Goal: Transaction & Acquisition: Book appointment/travel/reservation

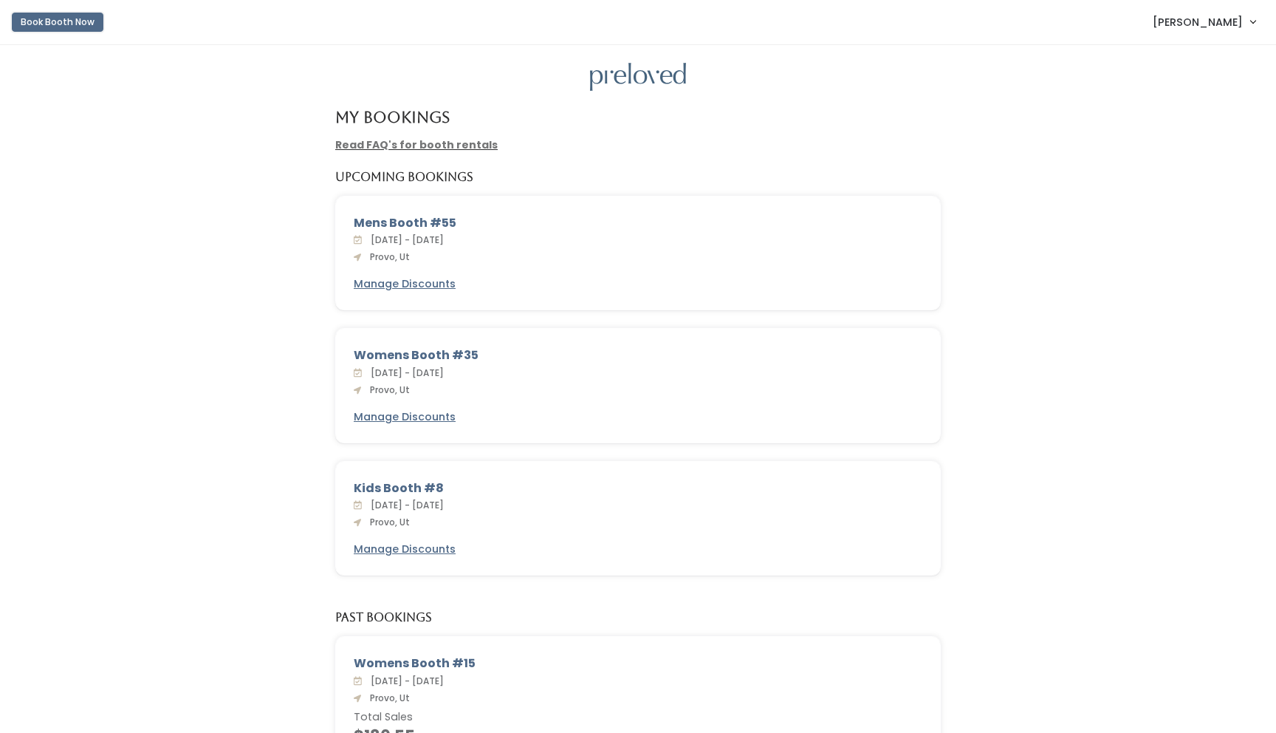
click at [68, 23] on button "Book Booth Now" at bounding box center [58, 22] width 92 height 19
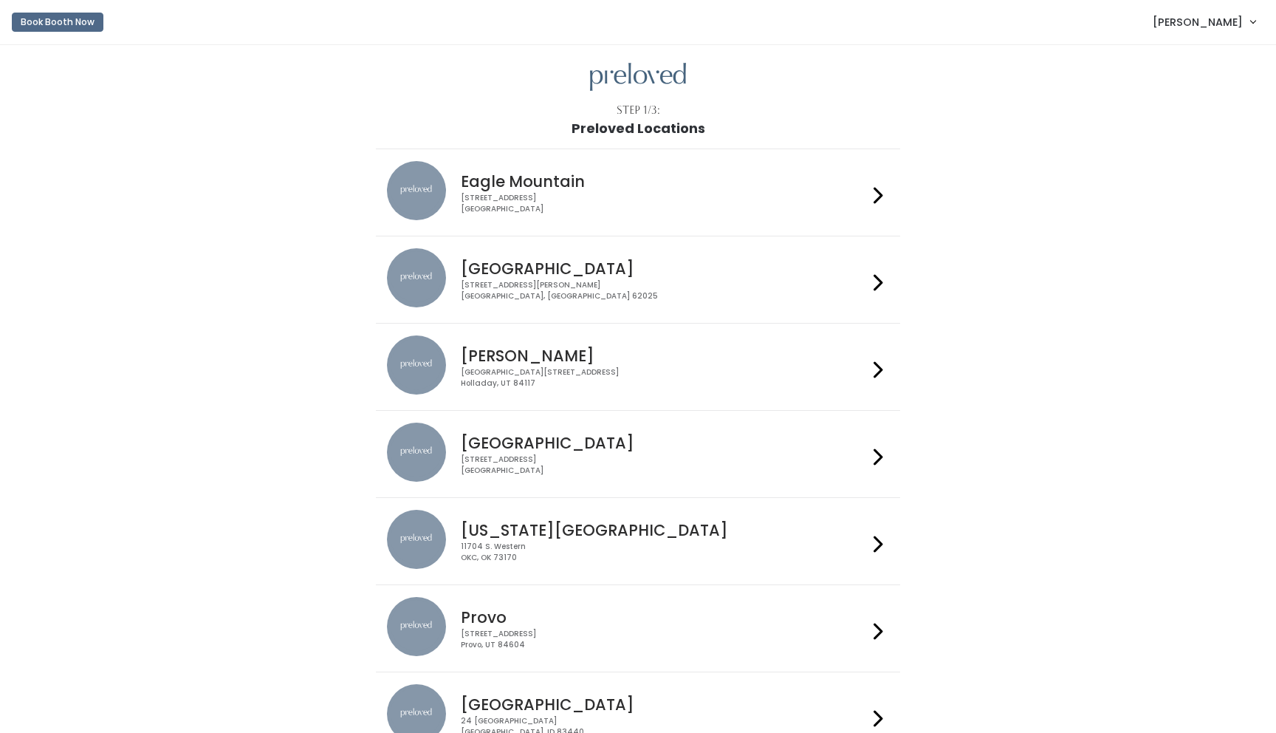
click at [514, 629] on div "230 W Cougar Blvd Provo, UT 84604" at bounding box center [664, 639] width 406 height 21
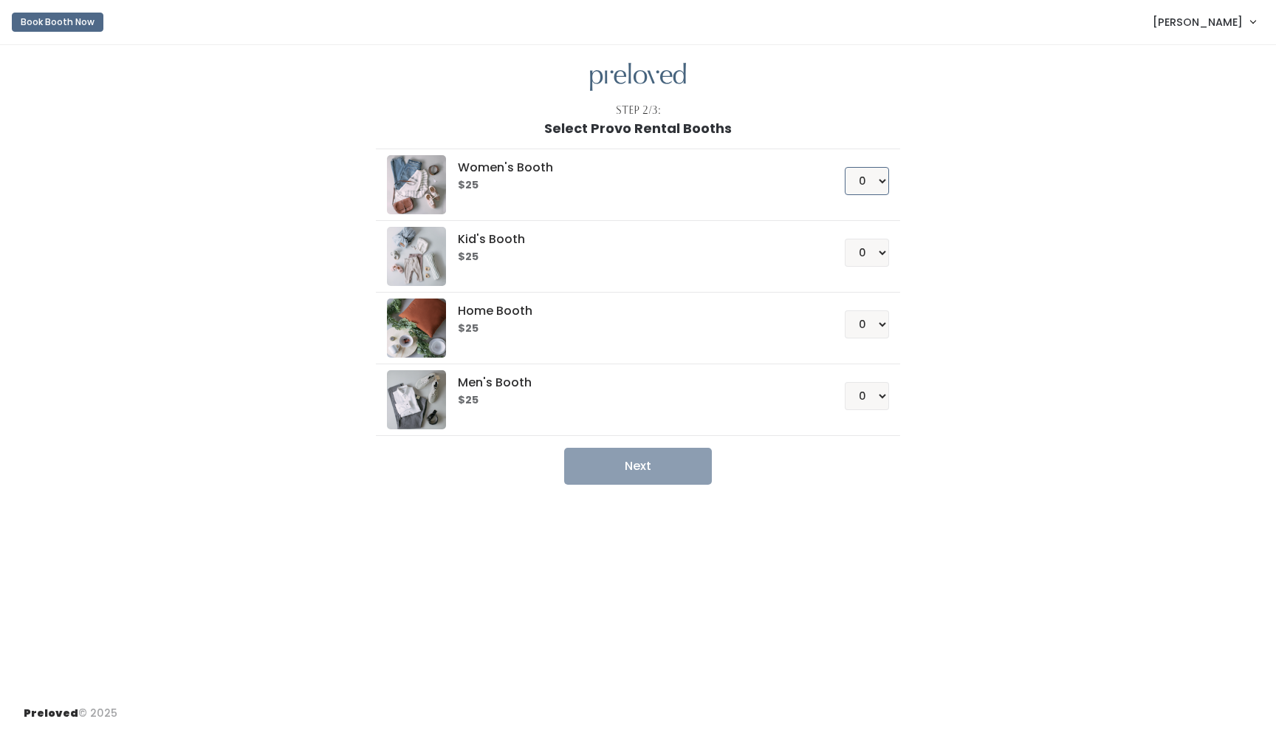
click at [880, 180] on select "0 1 2 3 4" at bounding box center [867, 181] width 44 height 28
click at [845, 167] on select "0 1 2 3 4" at bounding box center [867, 181] width 44 height 28
click at [666, 466] on button "Next" at bounding box center [638, 466] width 148 height 37
click at [875, 179] on select "0 1 2 3 4" at bounding box center [867, 181] width 44 height 28
select select "0"
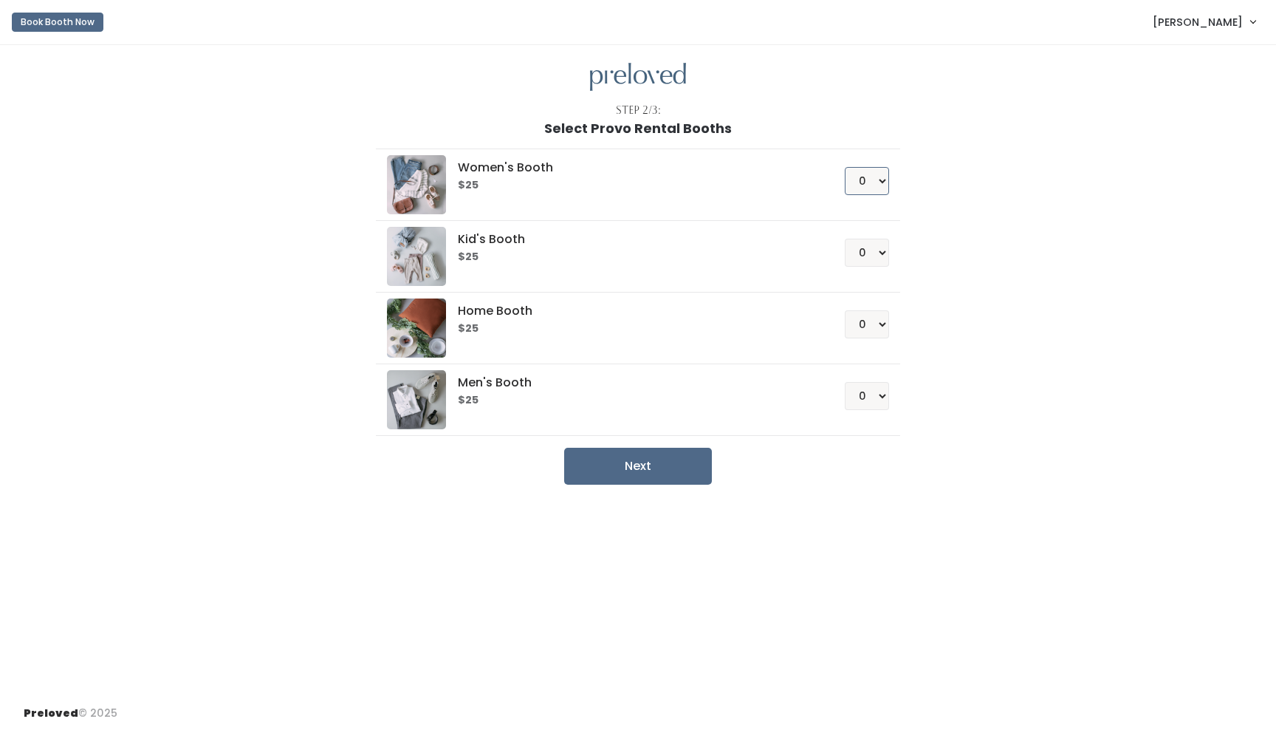
click at [845, 167] on select "0 1 2 3 4" at bounding box center [867, 181] width 44 height 28
click at [884, 253] on select "0 1 2 3 4" at bounding box center [867, 253] width 44 height 28
click at [845, 239] on select "0 1 2 3 4" at bounding box center [867, 253] width 44 height 28
click at [643, 460] on button "Next" at bounding box center [638, 466] width 148 height 37
click at [875, 253] on select "0 1 2 3 4" at bounding box center [867, 253] width 44 height 28
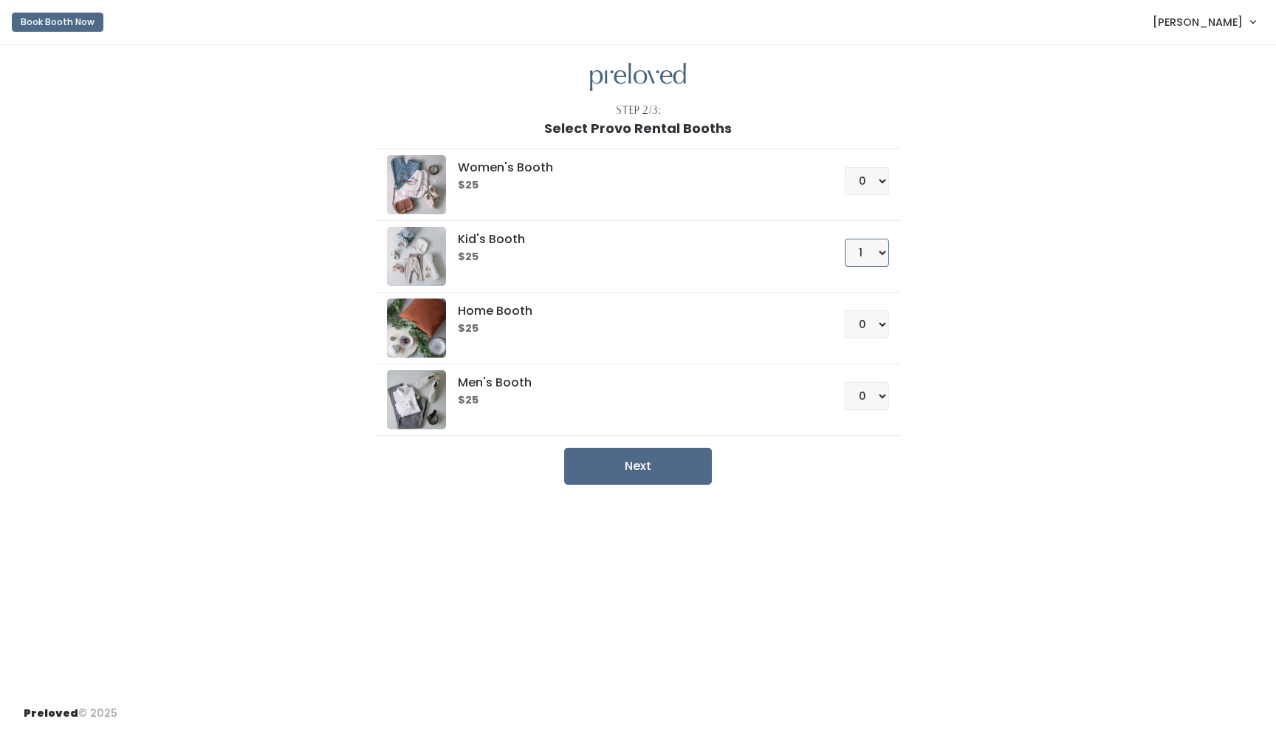
select select "0"
click at [845, 239] on select "0 1 2 3 4" at bounding box center [867, 253] width 44 height 28
click at [883, 324] on select "0 1 2 3 4" at bounding box center [867, 324] width 44 height 28
click at [845, 310] on select "0 1 2 3 4" at bounding box center [867, 324] width 44 height 28
click at [883, 327] on select "0 1 2 3 4" at bounding box center [867, 324] width 44 height 28
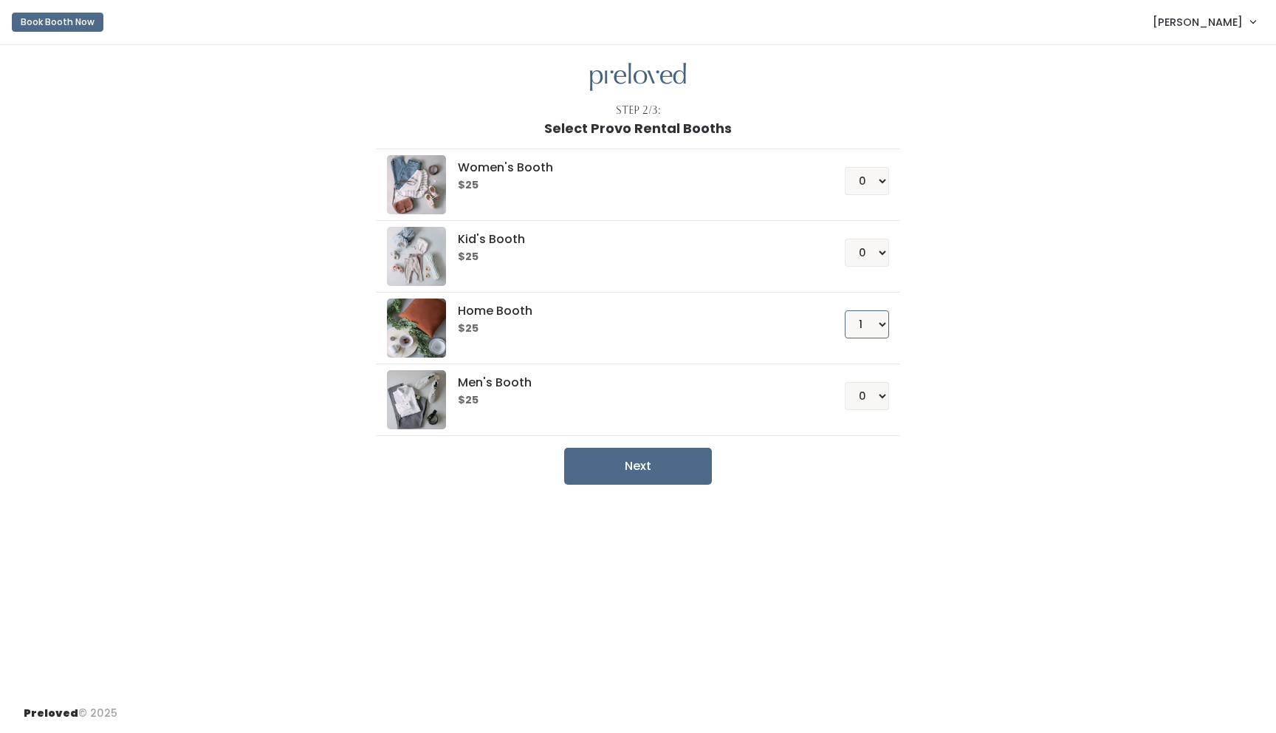
select select "0"
click at [845, 310] on select "0 1 2 3 4" at bounding box center [867, 324] width 44 height 28
click at [879, 397] on select "0 1 2 3 4" at bounding box center [867, 396] width 44 height 28
click at [845, 382] on select "0 1 2 3 4" at bounding box center [867, 396] width 44 height 28
click at [673, 471] on button "Next" at bounding box center [638, 466] width 148 height 37
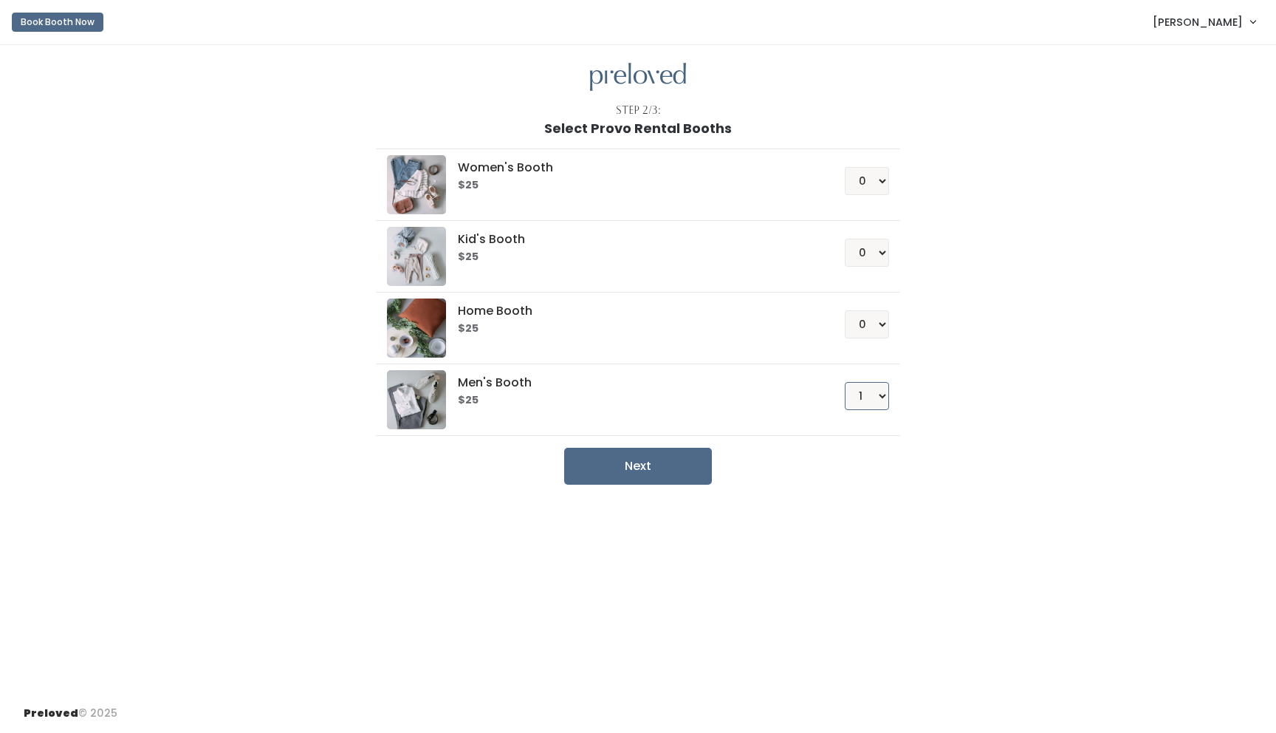
click at [886, 395] on select "0 1 2 3 4" at bounding box center [867, 396] width 44 height 28
select select "0"
click at [845, 382] on select "0 1 2 3 4" at bounding box center [867, 396] width 44 height 28
click at [883, 177] on select "0 1 2 3 4" at bounding box center [867, 181] width 44 height 28
select select "1"
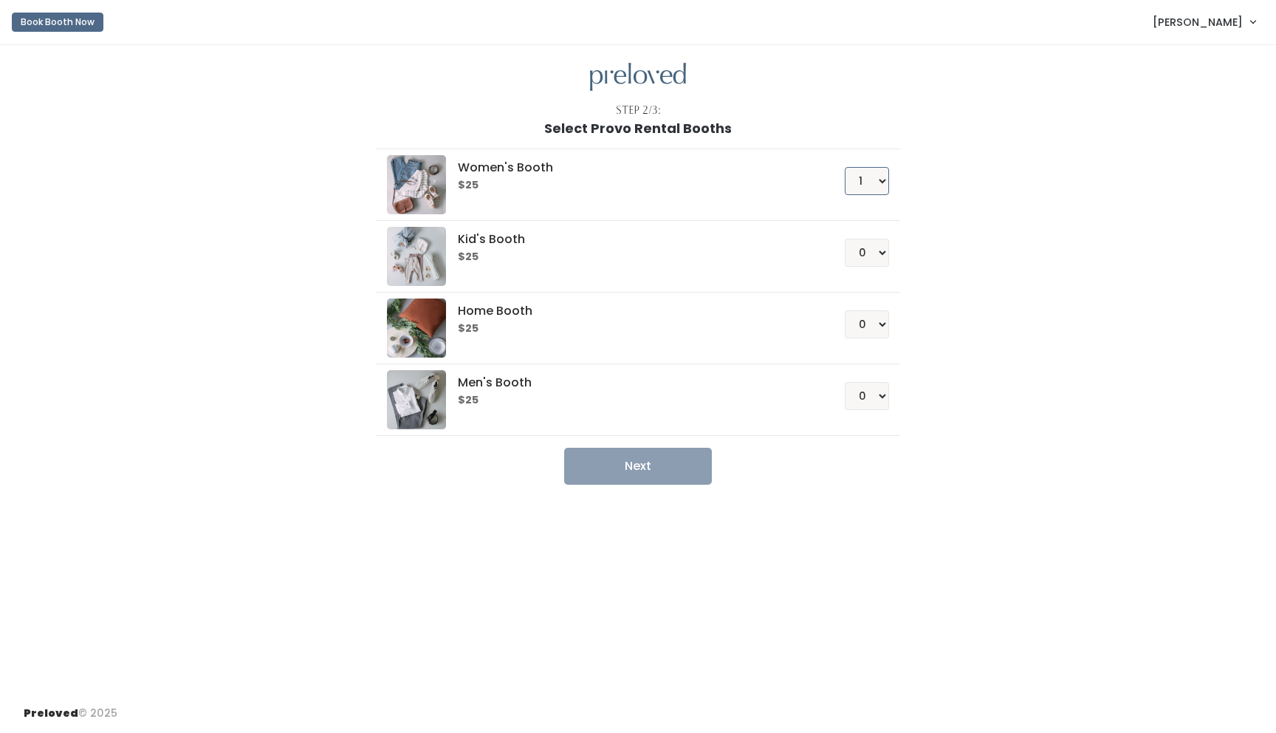
click at [845, 167] on select "0 1 2 3 4" at bounding box center [867, 181] width 44 height 28
click at [651, 469] on button "Next" at bounding box center [638, 466] width 148 height 37
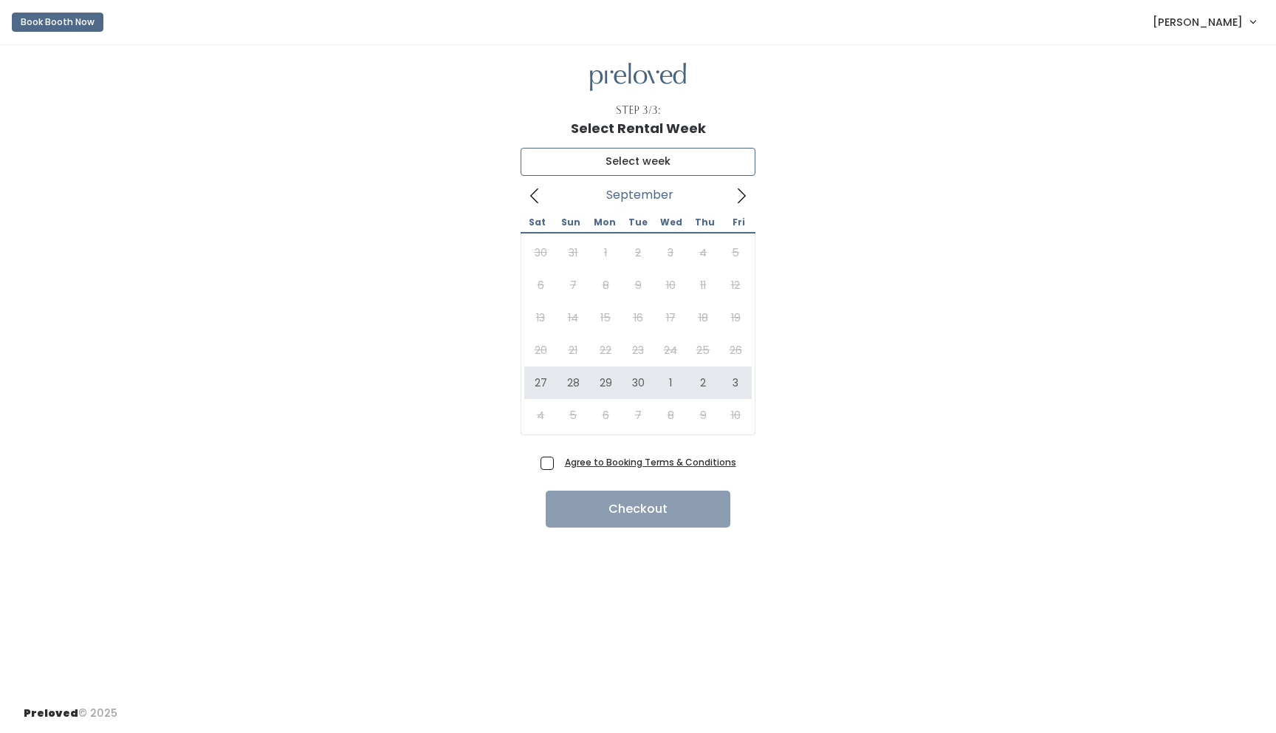
type input "[DATE] to [DATE]"
click at [559, 459] on span "Agree to Booking Terms & Conditions" at bounding box center [647, 461] width 177 height 15
click at [559, 459] on input "Agree to Booking Terms & Conditions" at bounding box center [564, 459] width 10 height 10
checkbox input "true"
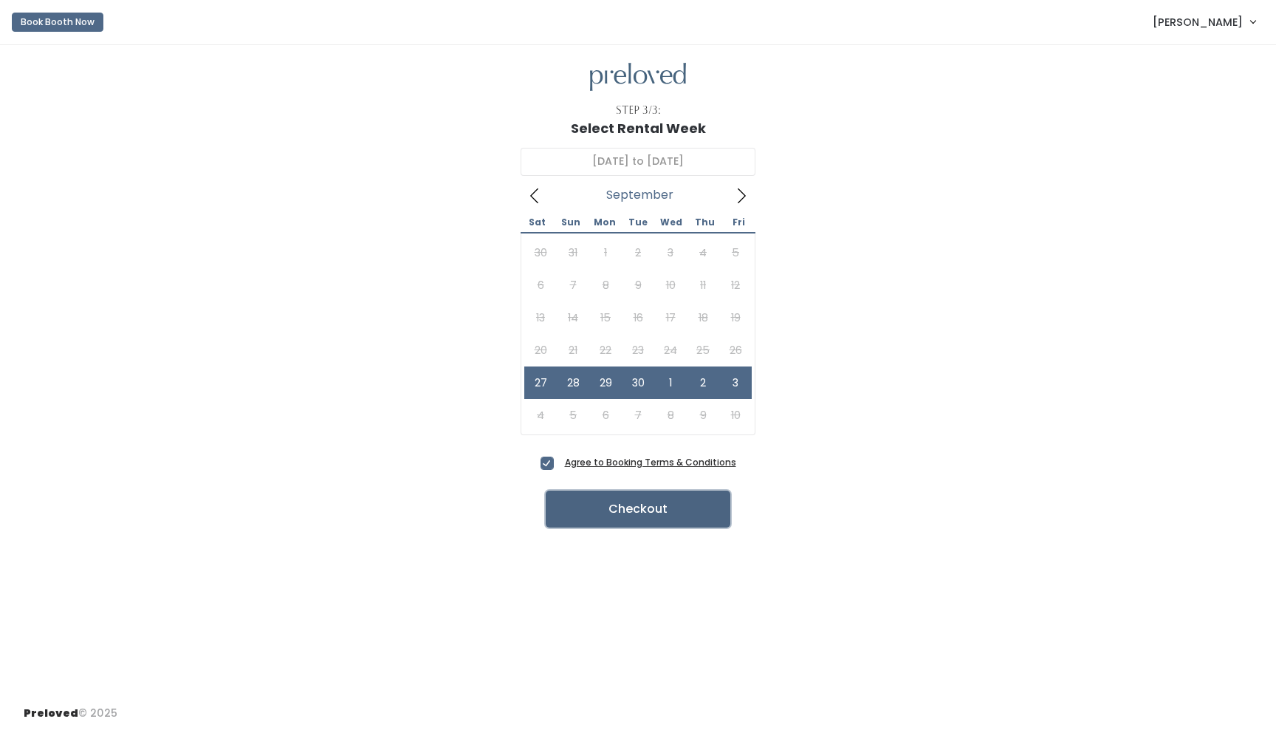
click at [671, 507] on button "Checkout" at bounding box center [638, 509] width 185 height 37
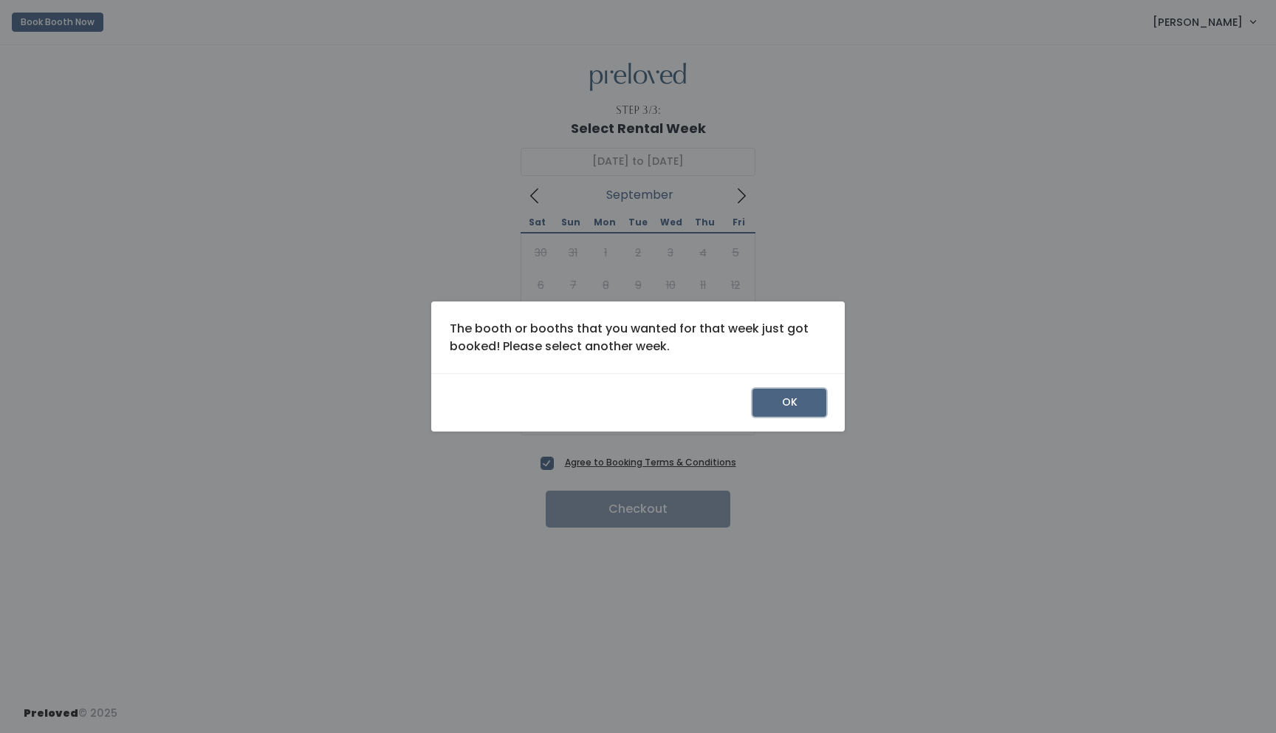
click at [770, 405] on button "OK" at bounding box center [790, 403] width 74 height 28
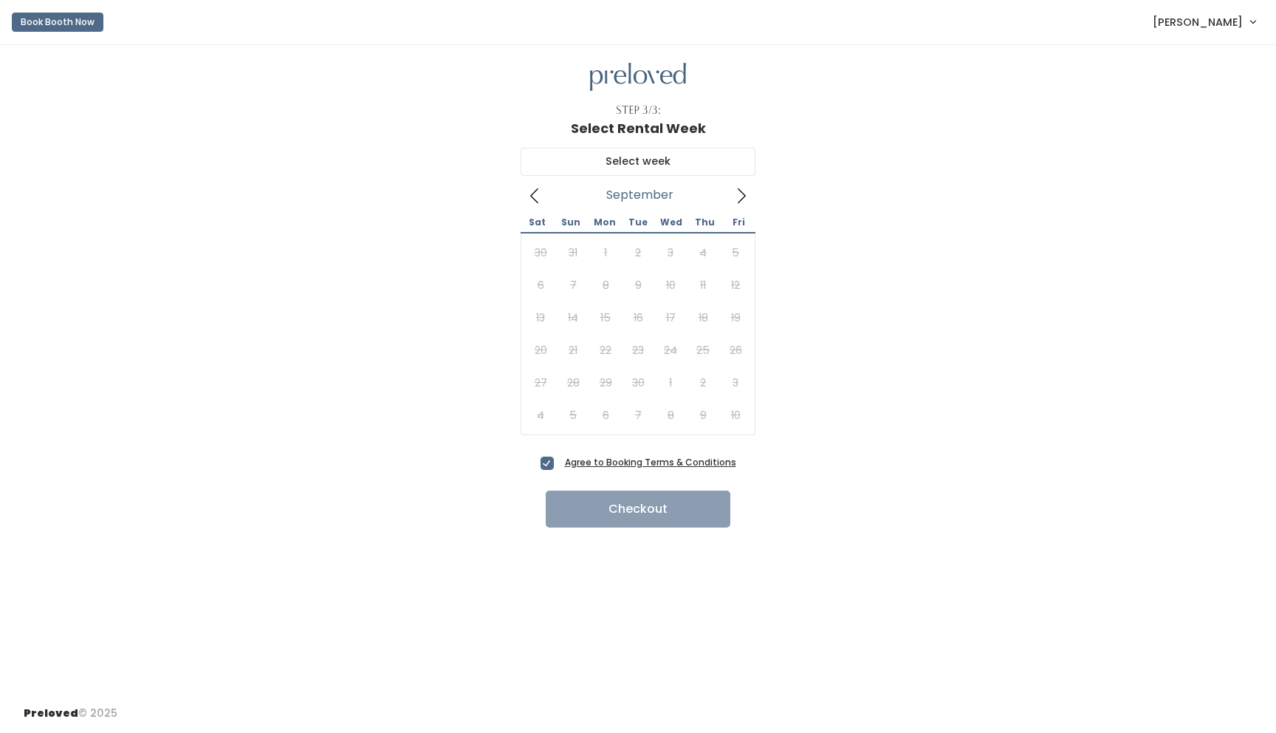
click at [559, 462] on span "Agree to Booking Terms & Conditions" at bounding box center [647, 461] width 177 height 15
click at [559, 462] on input "Agree to Booking Terms & Conditions" at bounding box center [564, 459] width 10 height 10
checkbox input "false"
click at [531, 197] on icon at bounding box center [535, 196] width 16 height 16
click at [745, 199] on icon at bounding box center [742, 196] width 16 height 16
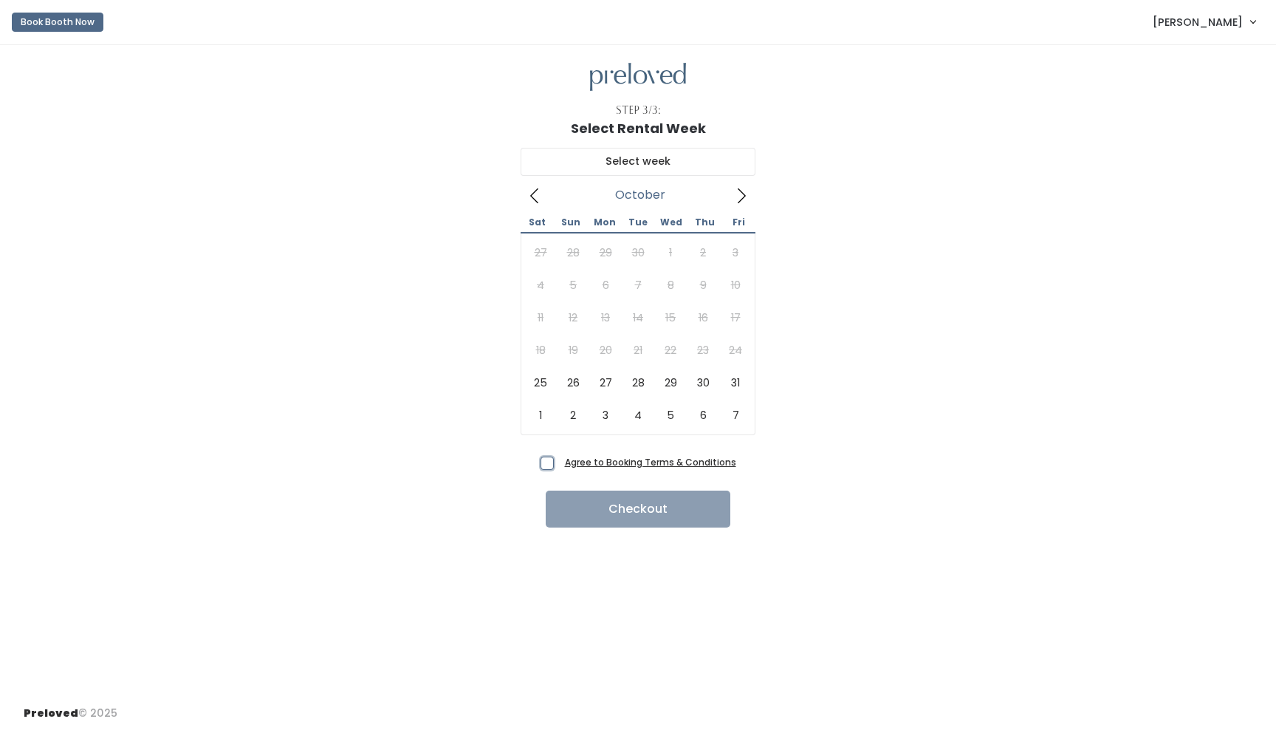
click at [530, 199] on icon at bounding box center [535, 196] width 16 height 16
